Goal: Task Accomplishment & Management: Use online tool/utility

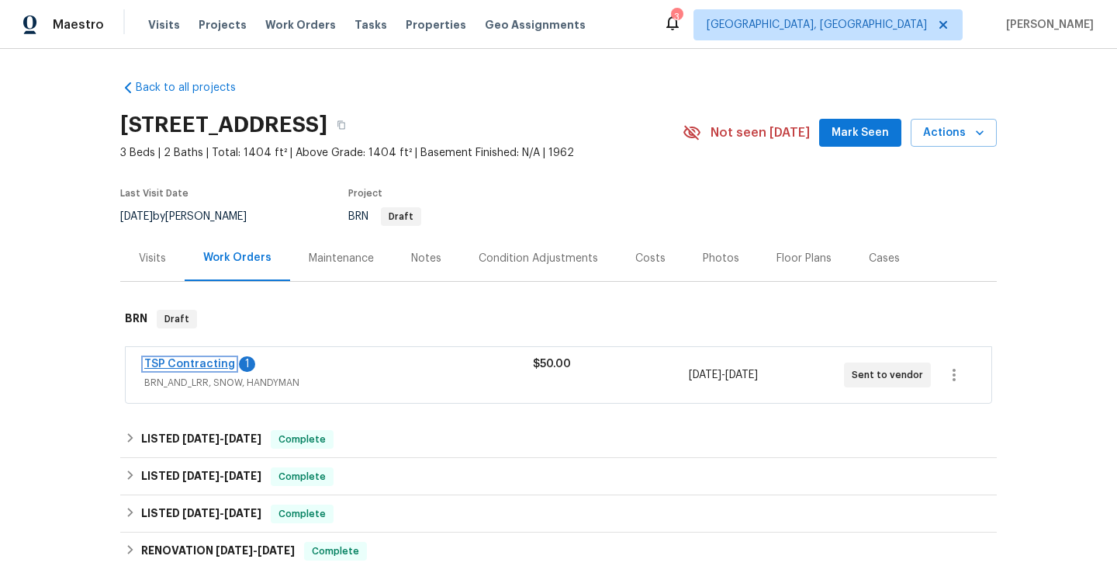
click at [201, 364] on link "TSP Contracting" at bounding box center [189, 363] width 91 height 11
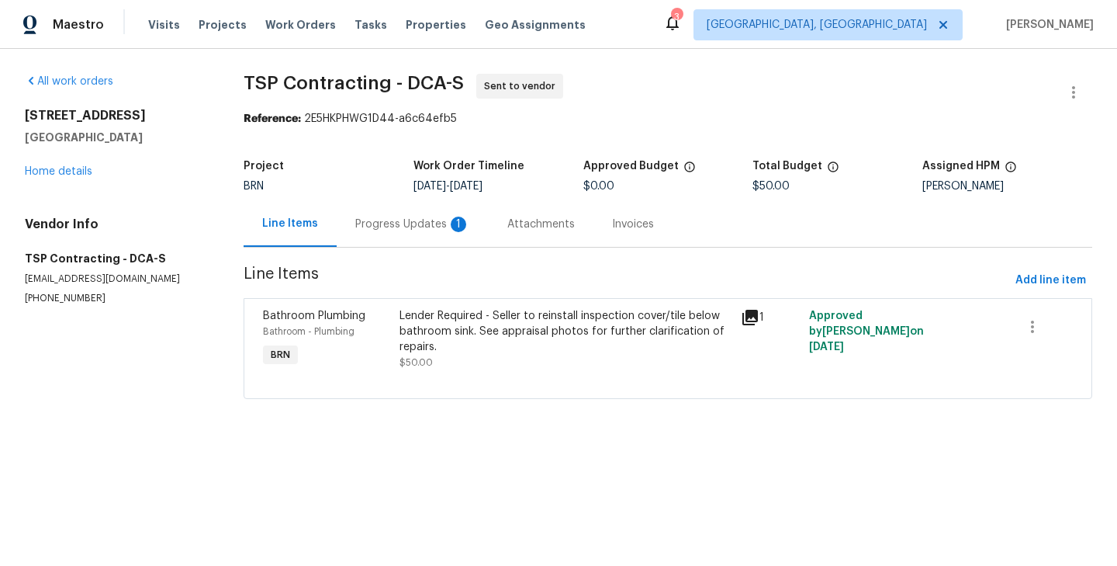
click at [417, 228] on div "Progress Updates 1" at bounding box center [412, 224] width 115 height 16
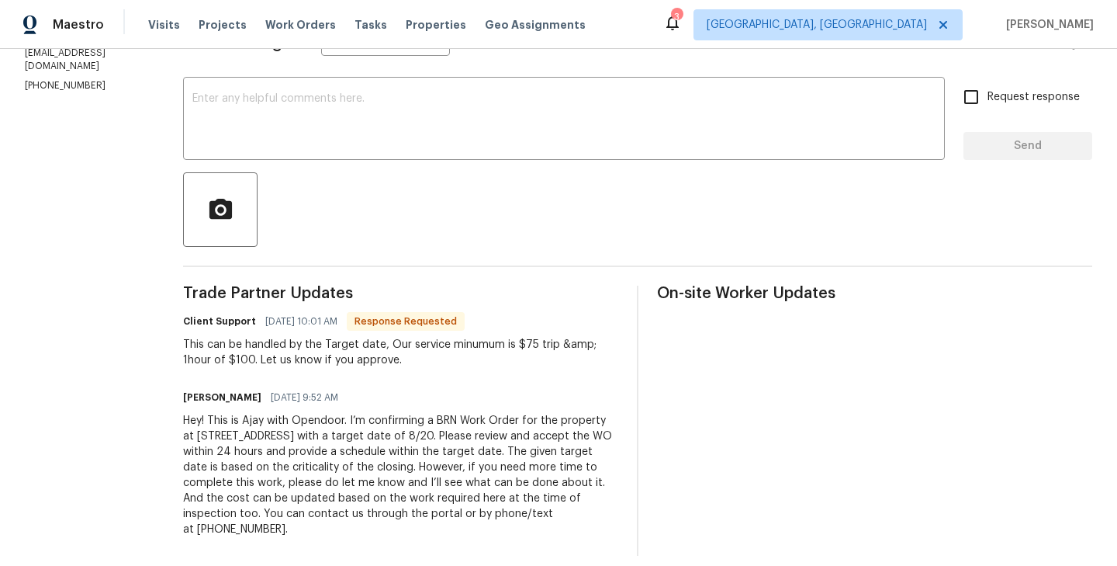
scroll to position [256, 0]
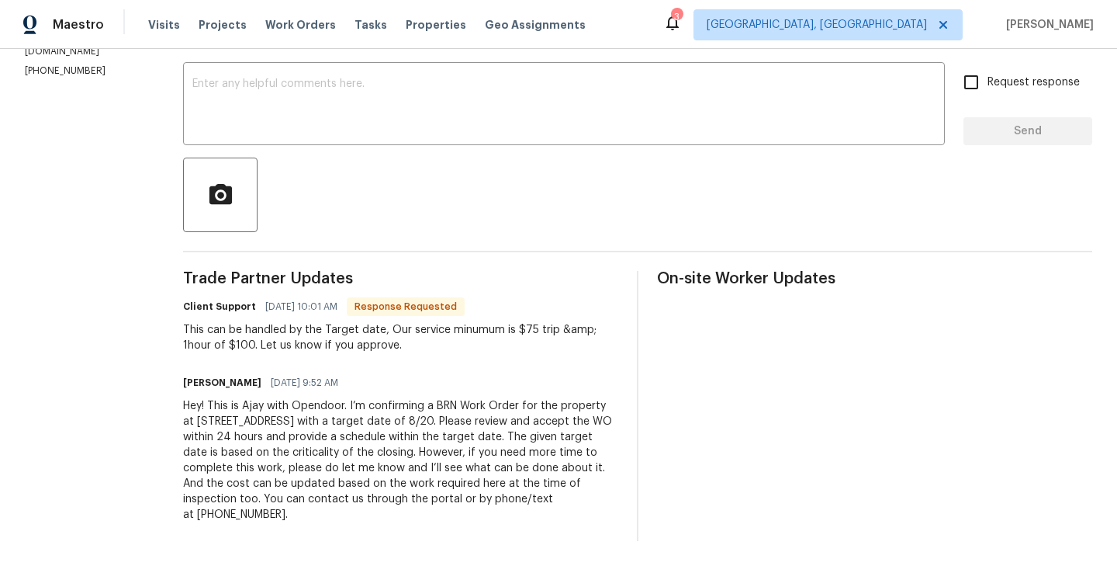
click at [459, 220] on div at bounding box center [637, 194] width 909 height 74
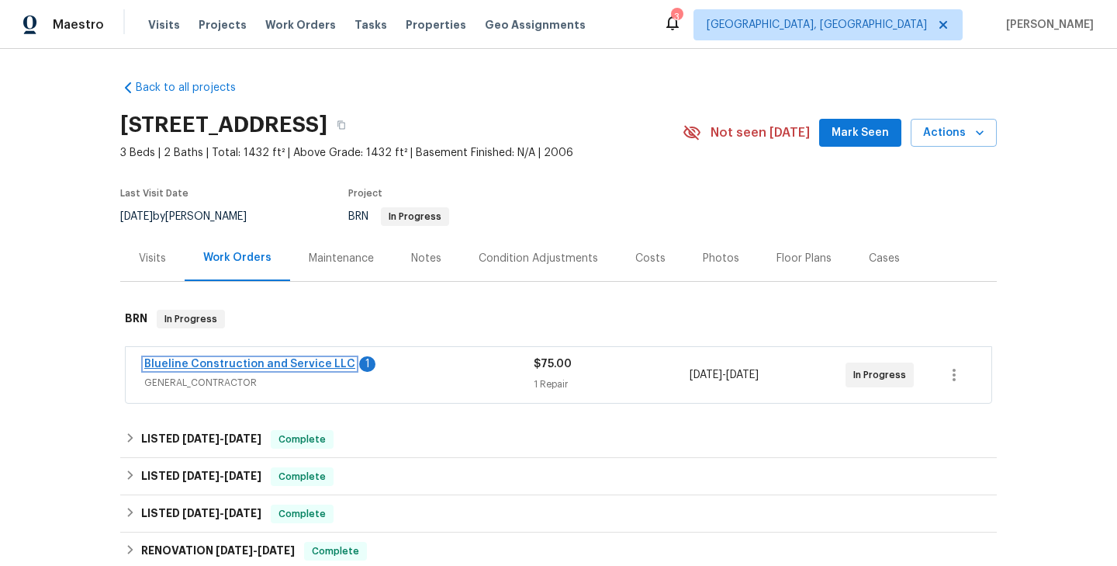
click at [304, 369] on link "Blueline Construction and Service LLC" at bounding box center [249, 363] width 211 height 11
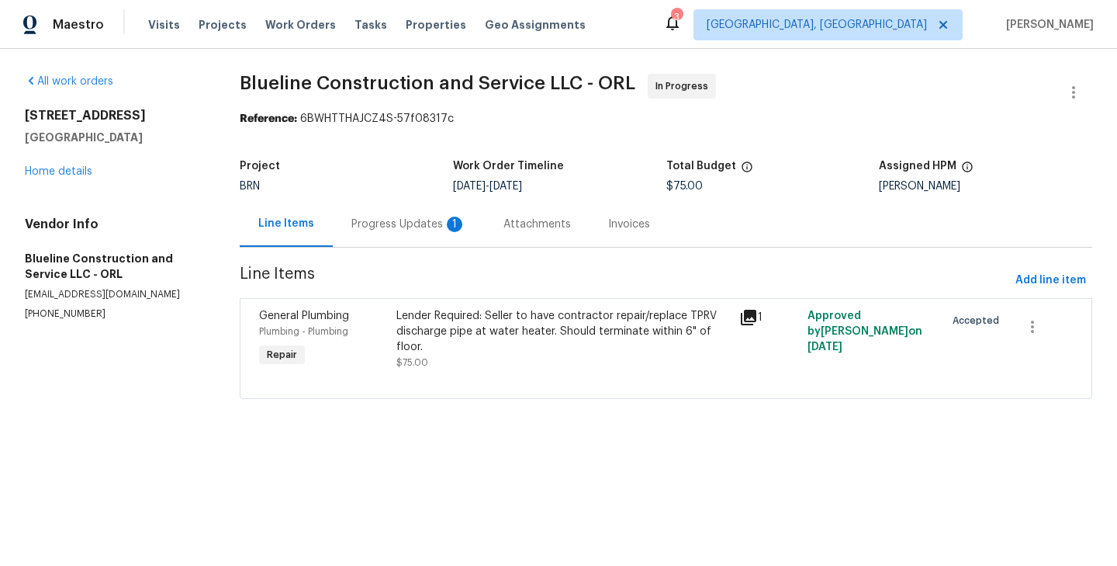
click at [390, 241] on div "Progress Updates 1" at bounding box center [409, 224] width 152 height 46
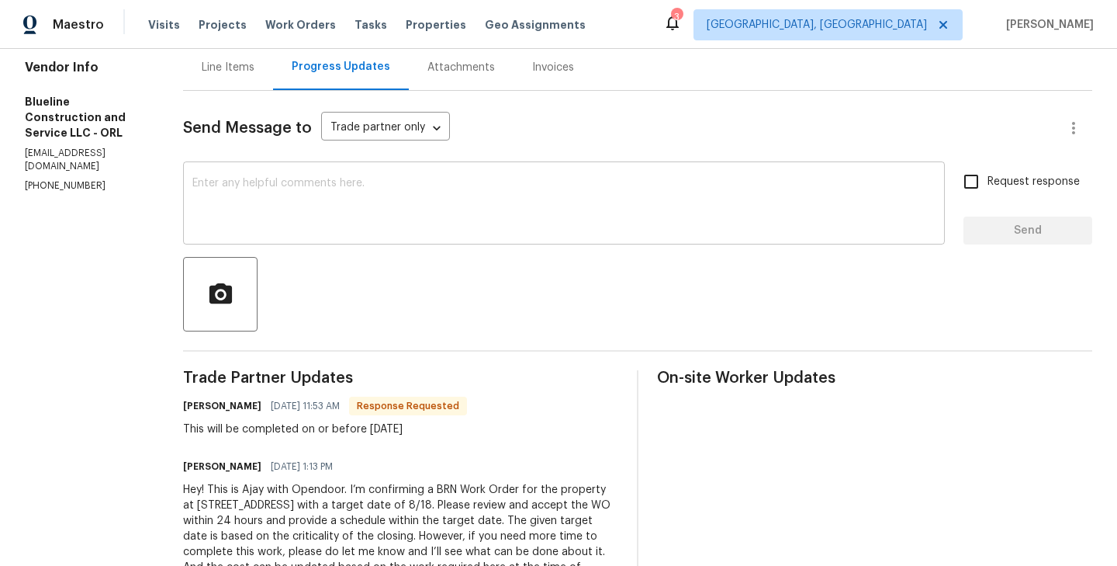
scroll to position [179, 0]
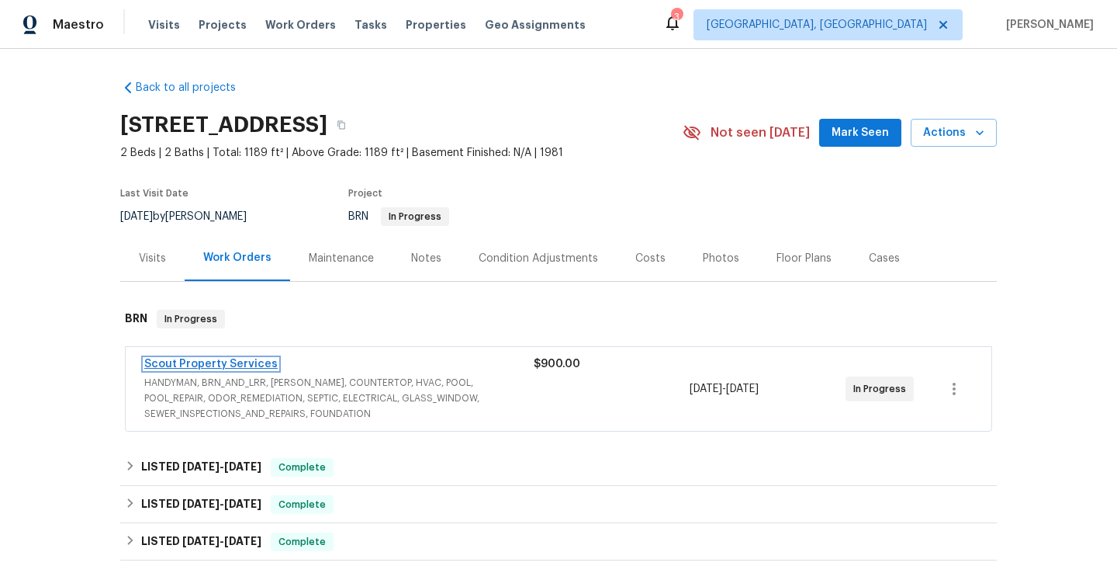
click at [258, 360] on link "Scout Property Services" at bounding box center [210, 363] width 133 height 11
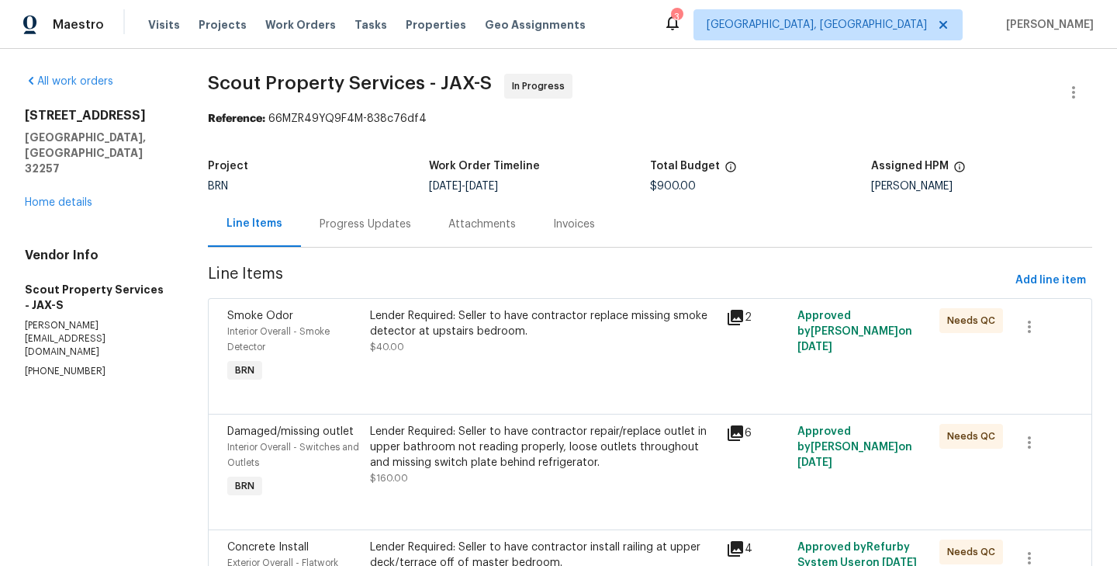
click at [360, 239] on div "Progress Updates" at bounding box center [365, 224] width 129 height 46
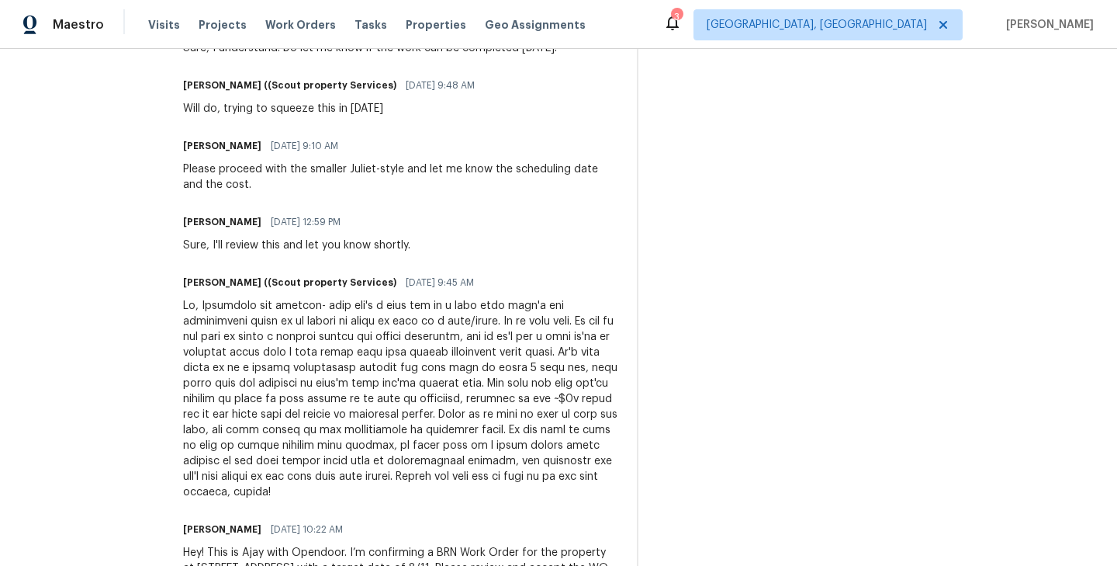
scroll to position [1254, 0]
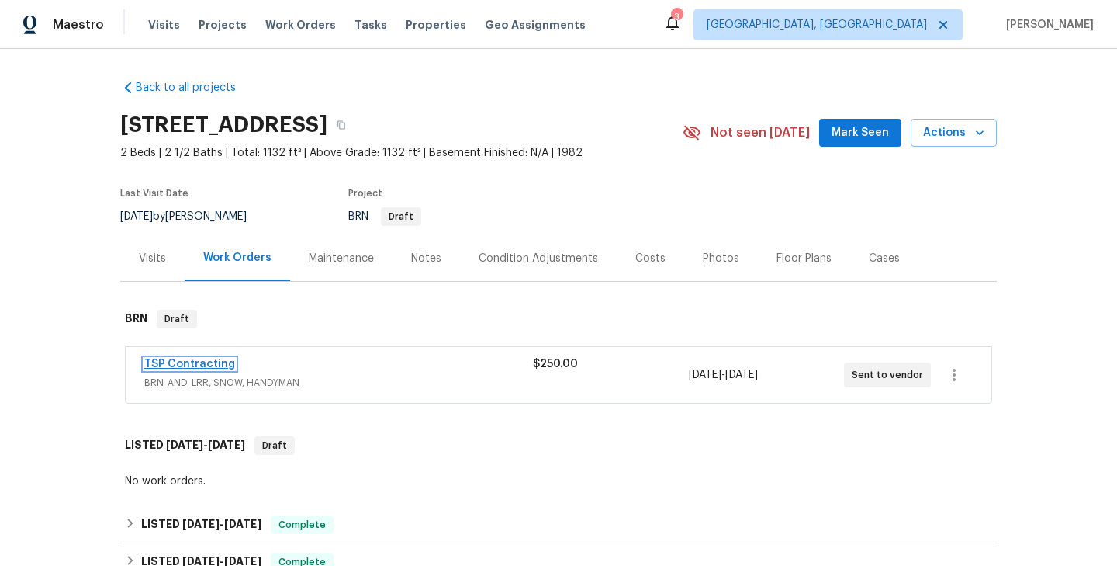
click at [210, 359] on link "TSP Contracting" at bounding box center [189, 363] width 91 height 11
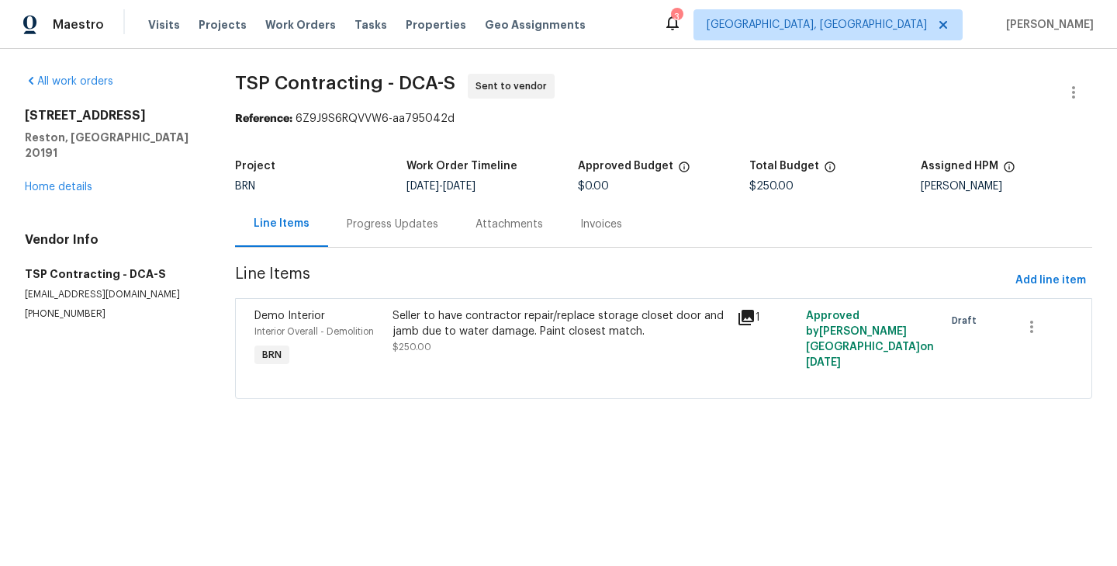
click at [438, 228] on div "Progress Updates" at bounding box center [393, 224] width 92 height 16
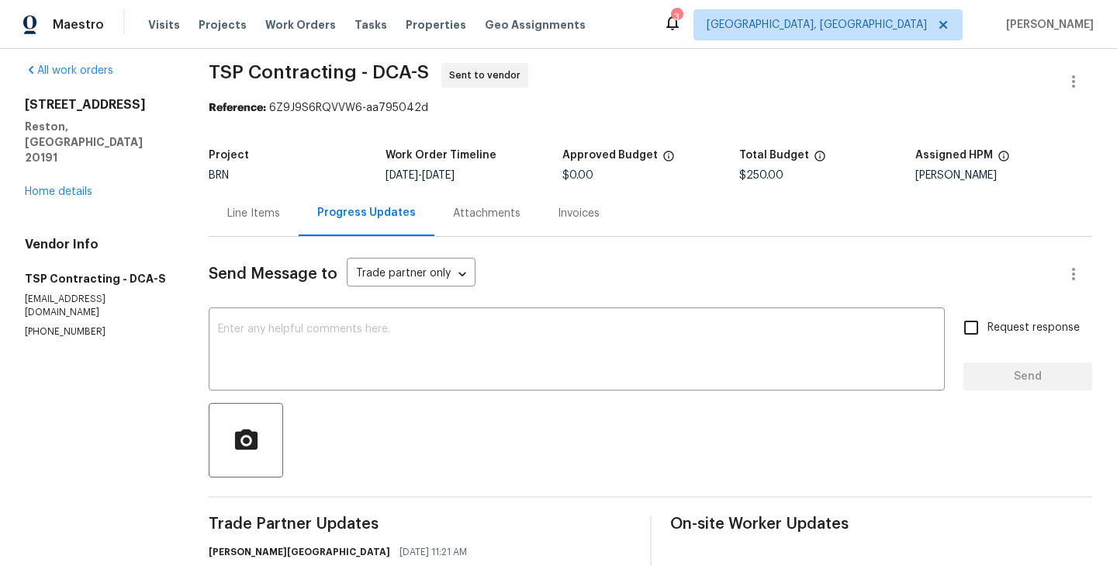
scroll to position [1, 0]
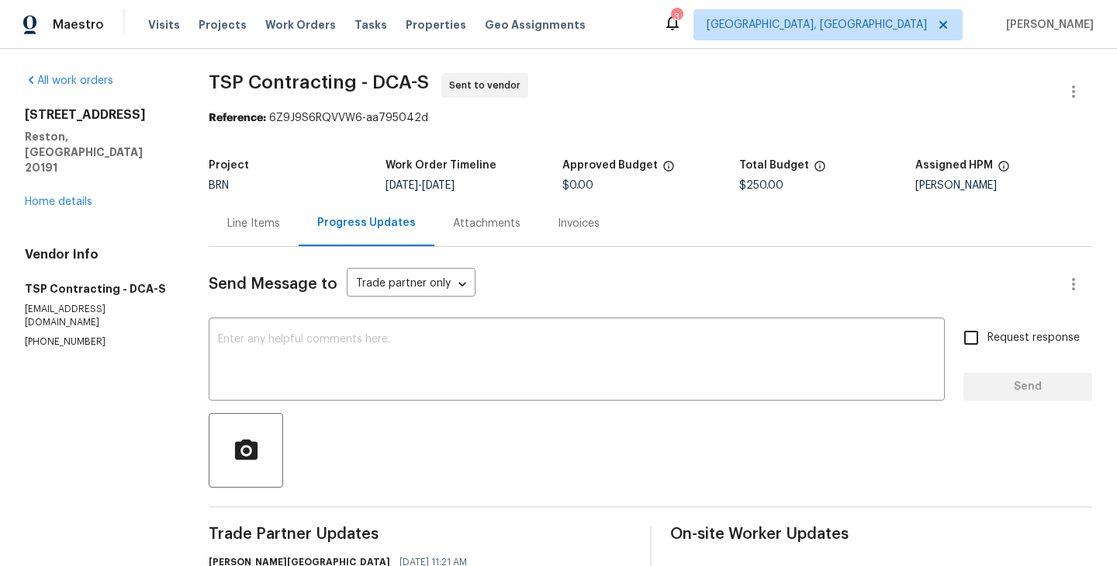
click at [261, 219] on div "Line Items" at bounding box center [253, 224] width 53 height 16
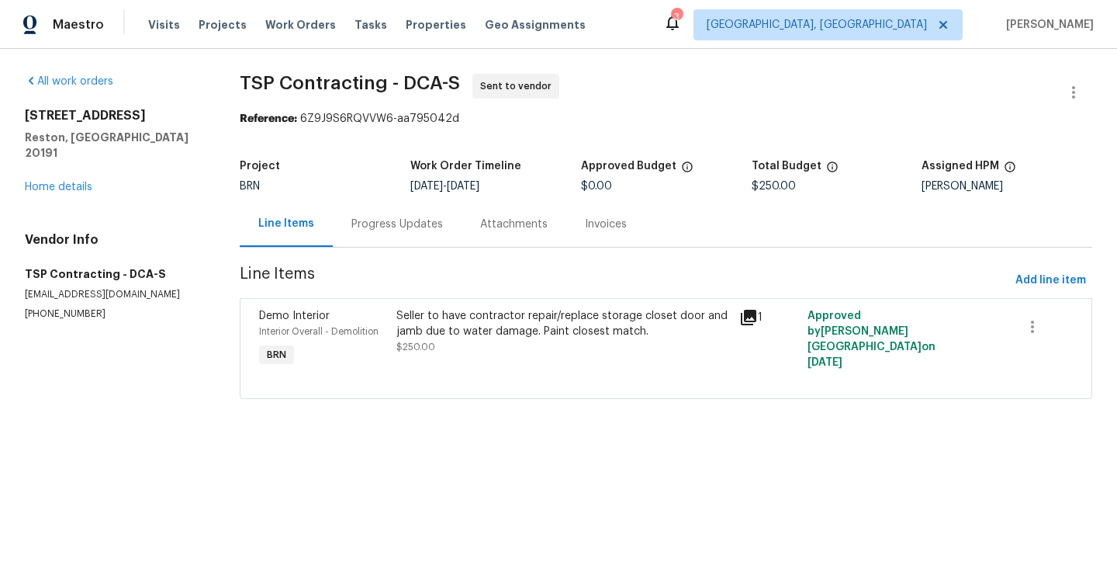
click at [365, 334] on span "Interior Overall - Demolition" at bounding box center [318, 331] width 119 height 9
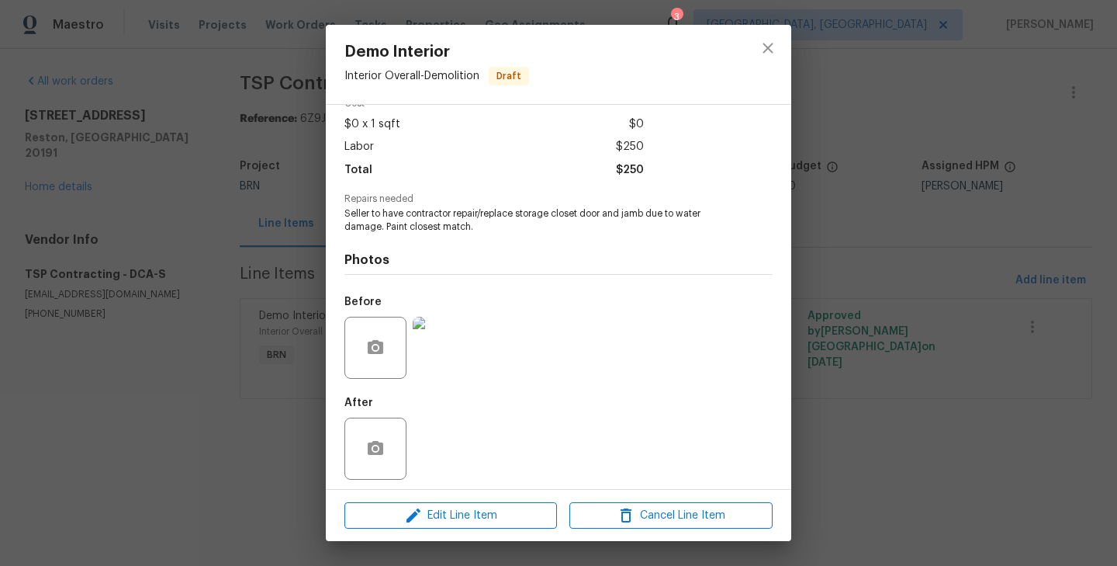
scroll to position [85, 0]
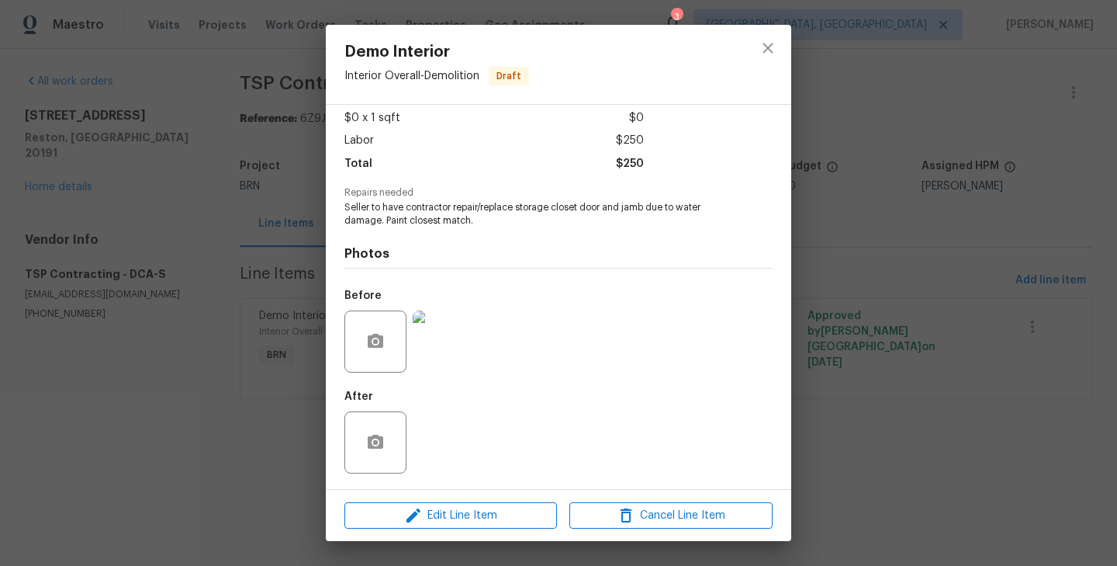
click at [218, 294] on div "Demo Interior Interior Overall - Demolition Draft Vendor TSP Contracting Accoun…" at bounding box center [558, 283] width 1117 height 566
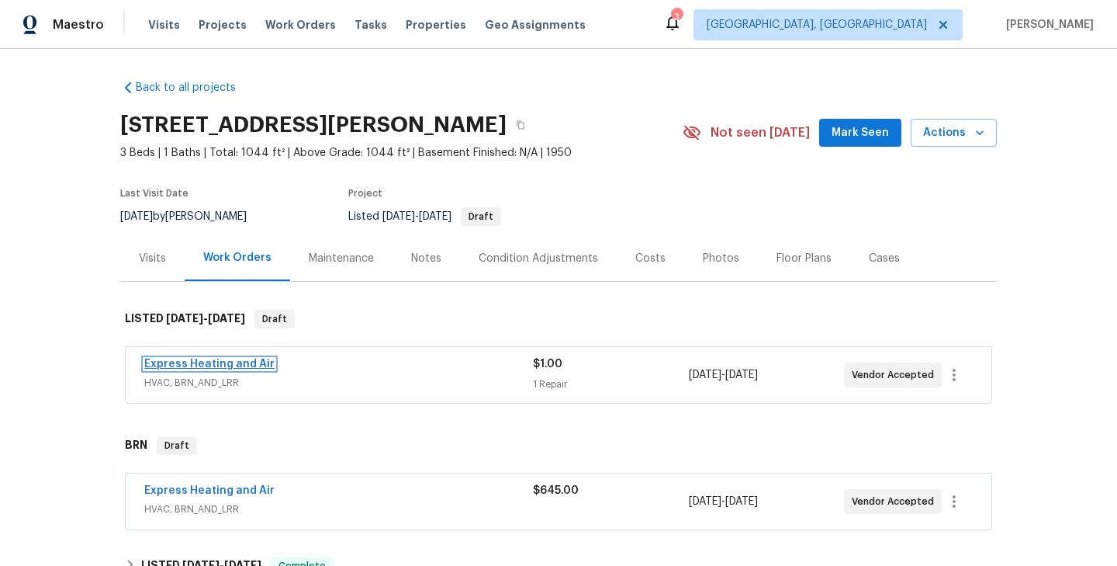
click at [202, 358] on link "Express Heating and Air" at bounding box center [209, 363] width 130 height 11
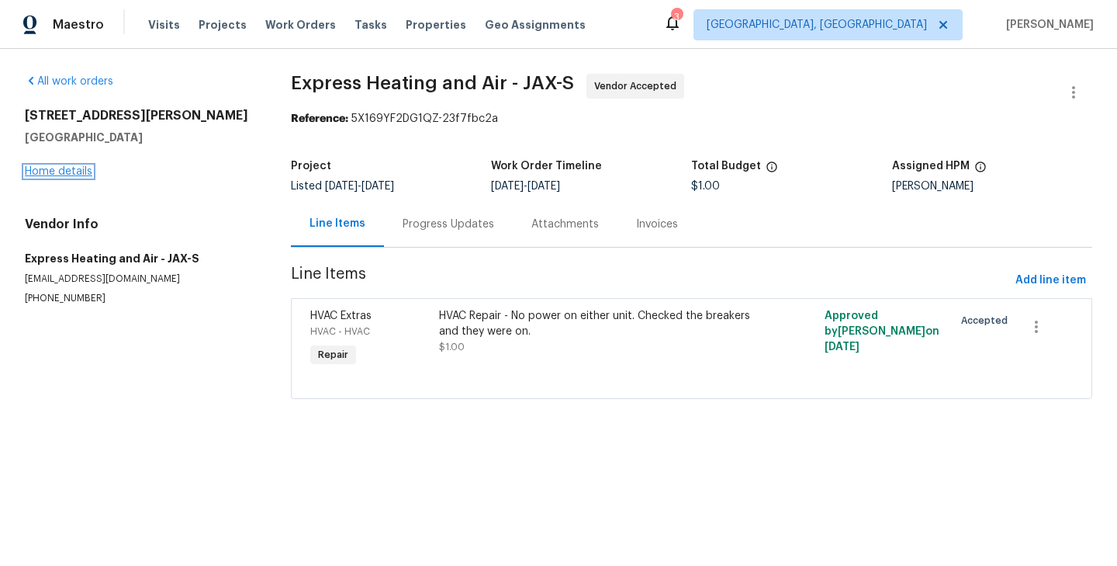
click at [61, 171] on link "Home details" at bounding box center [58, 171] width 67 height 11
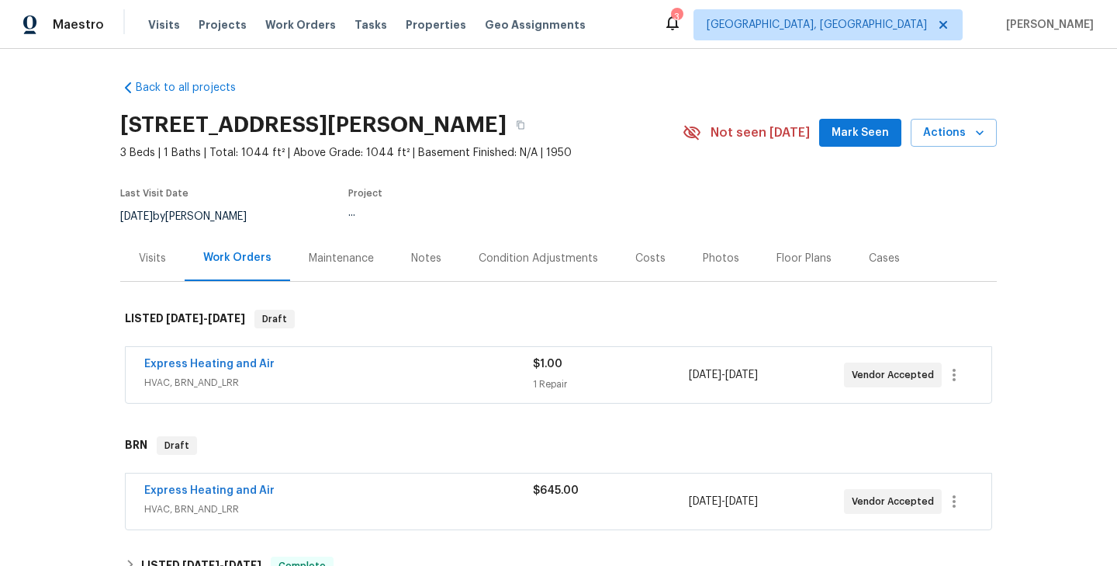
click at [214, 483] on span "Express Heating and Air" at bounding box center [209, 491] width 130 height 16
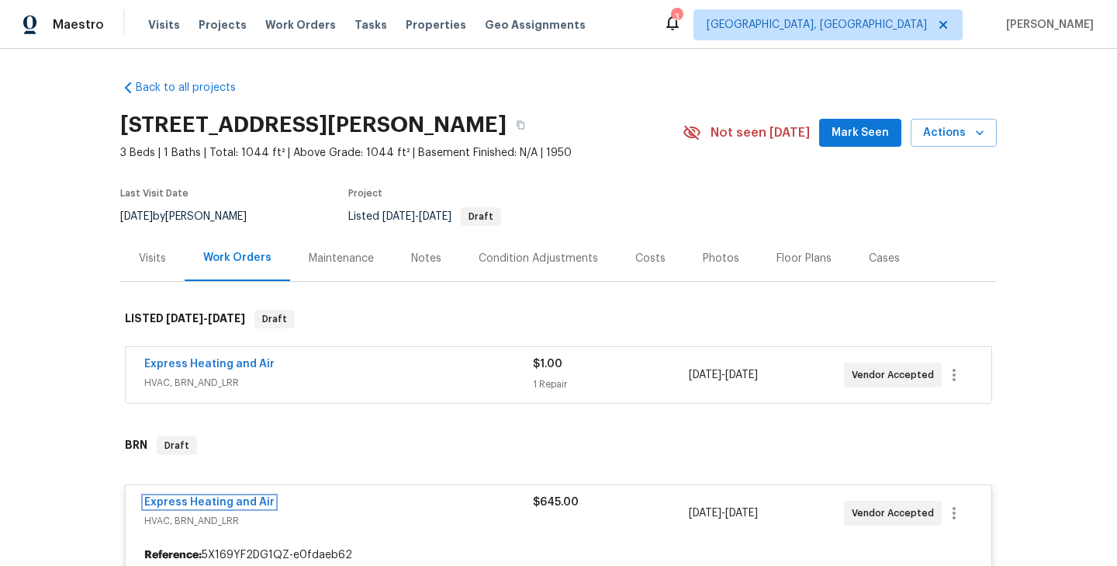
click at [226, 499] on link "Express Heating and Air" at bounding box center [209, 502] width 130 height 11
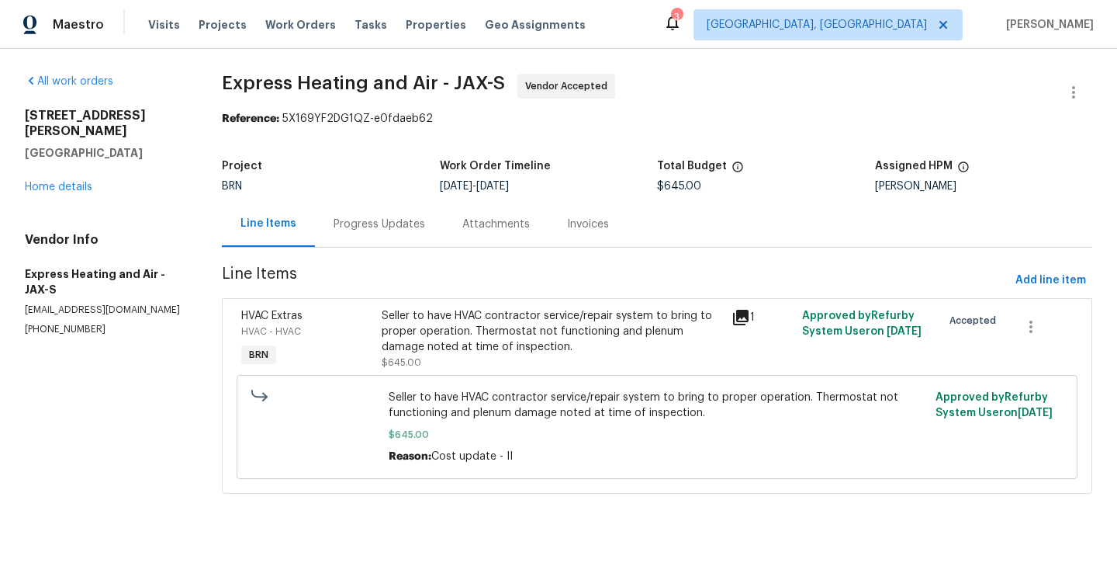
click at [399, 220] on div "Progress Updates" at bounding box center [380, 224] width 92 height 16
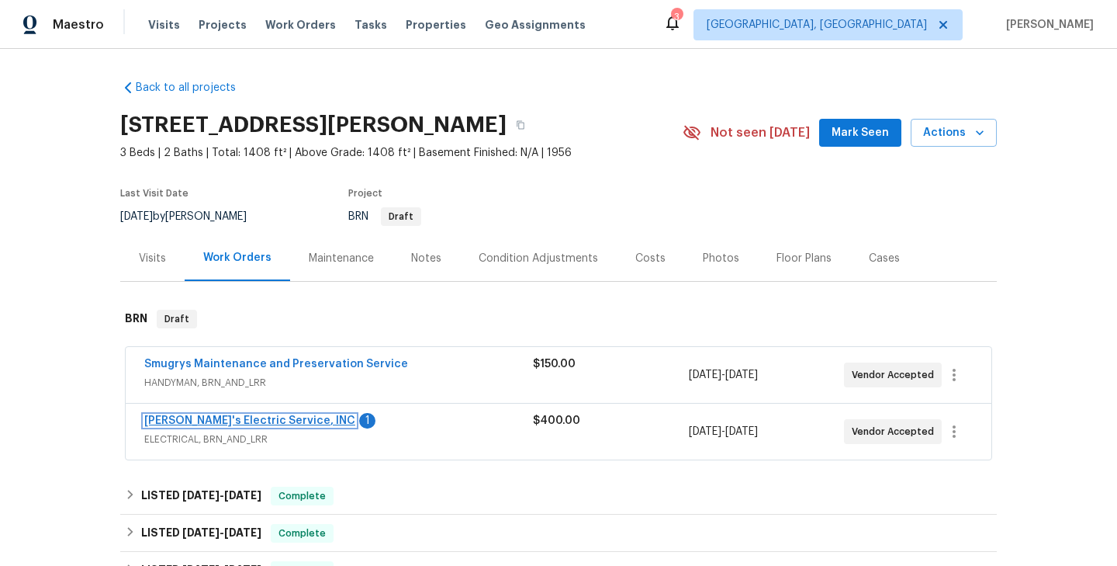
click at [244, 419] on link "[PERSON_NAME]'s Electric Service, INC" at bounding box center [249, 420] width 211 height 11
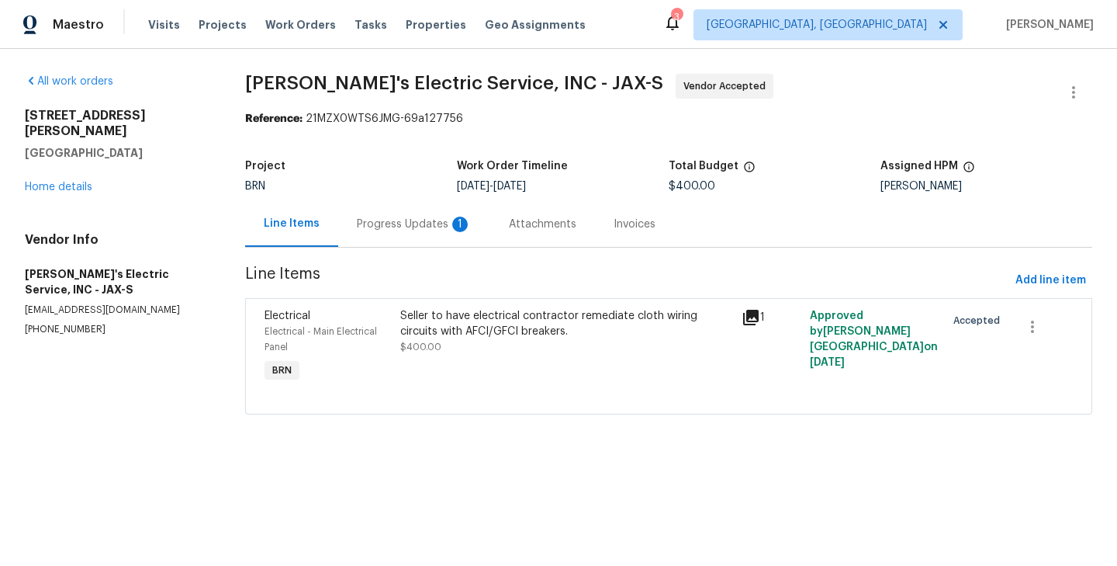
click at [441, 227] on div "Progress Updates 1" at bounding box center [414, 224] width 115 height 16
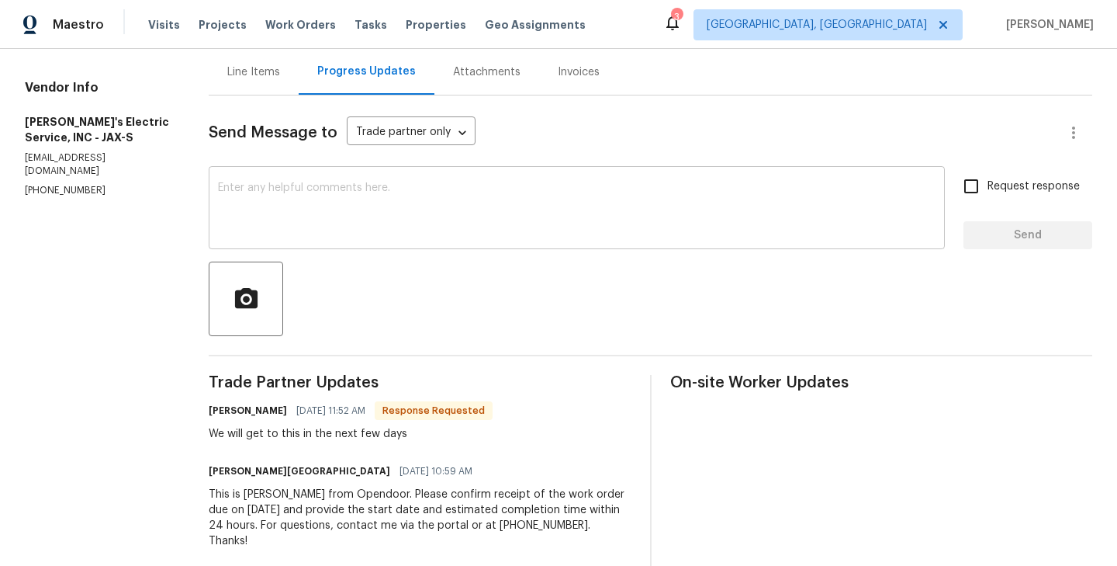
scroll to position [163, 0]
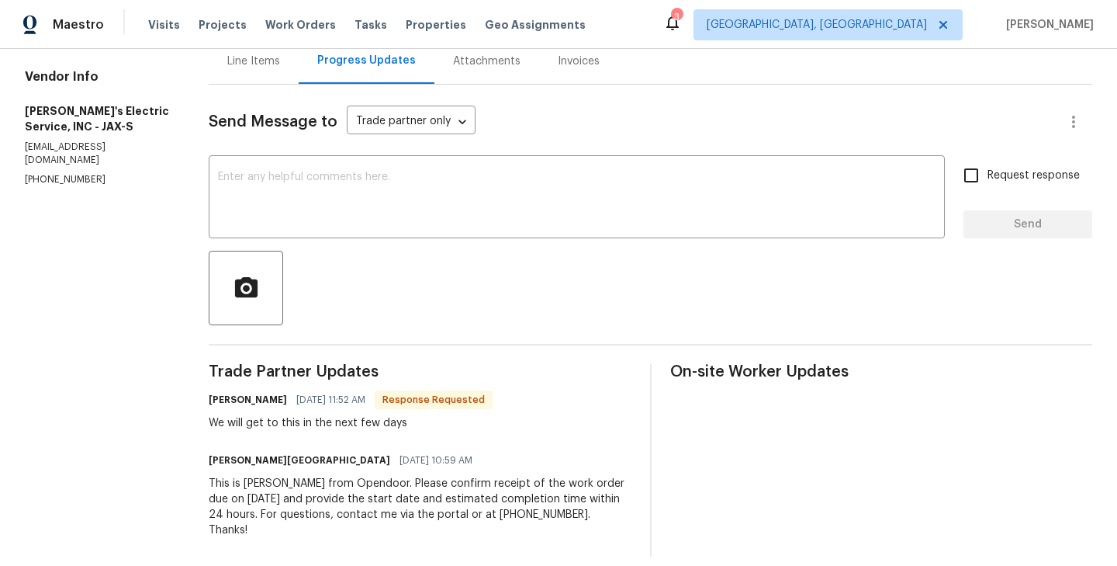
click at [199, 244] on div "All work orders [STREET_ADDRESS][PERSON_NAME] Home details Vendor Info [PERSON_…" at bounding box center [558, 233] width 1117 height 695
